Goal: Transaction & Acquisition: Purchase product/service

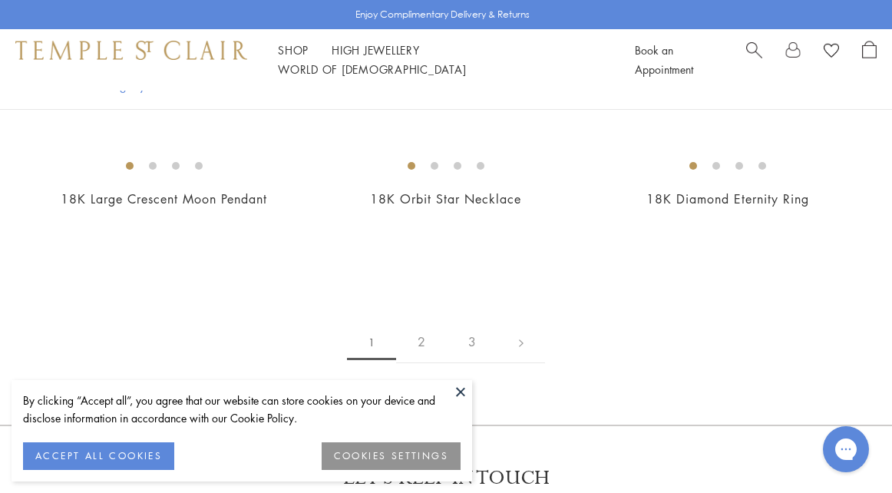
scroll to position [2687, 0]
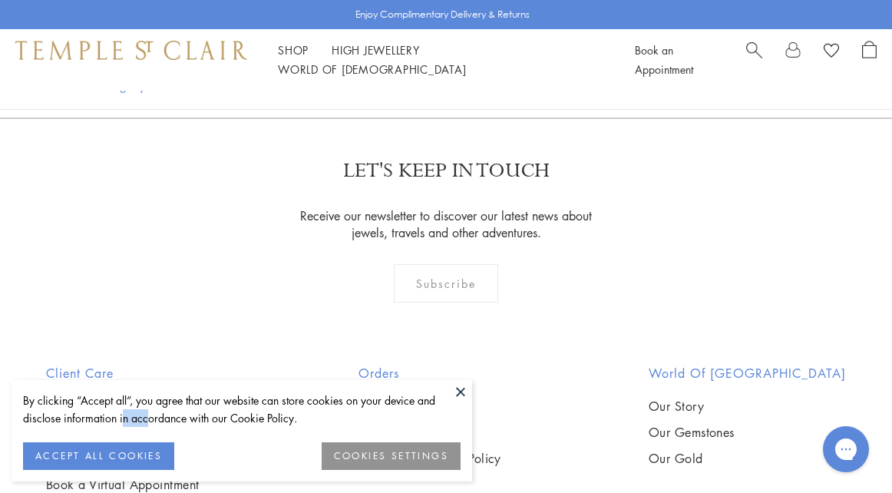
drag, startPoint x: 131, startPoint y: 435, endPoint x: 124, endPoint y: 442, distance: 9.2
click at [124, 442] on div "By clicking “Accept all”, you agree that our website can store cookies on your …" at bounding box center [242, 417] width 438 height 51
drag, startPoint x: 124, startPoint y: 442, endPoint x: 121, endPoint y: 451, distance: 10.4
click at [121, 451] on button "ACCEPT ALL COOKIES" at bounding box center [98, 456] width 151 height 28
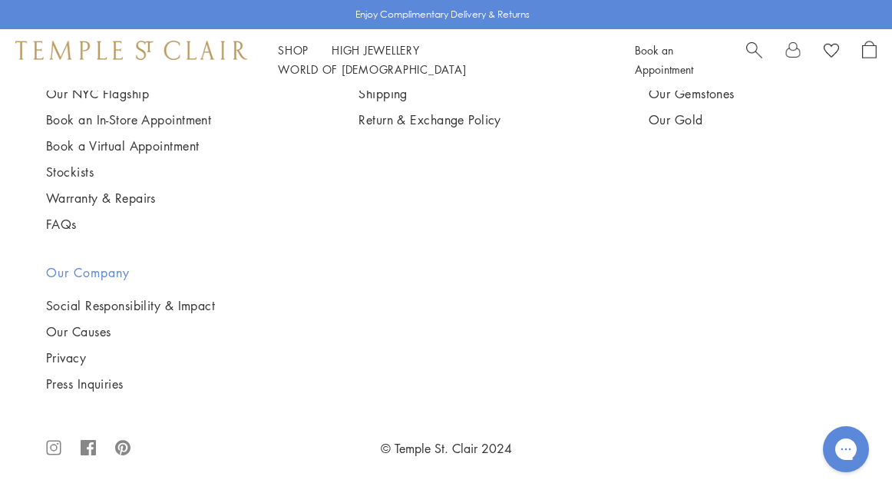
scroll to position [3379, 0]
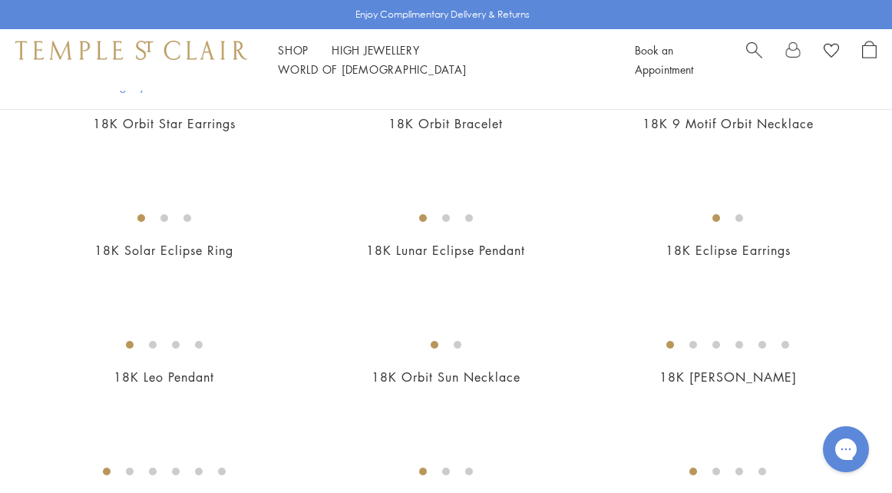
click at [0, 0] on img at bounding box center [0, 0] width 0 height 0
